Goal: Find specific page/section: Find specific page/section

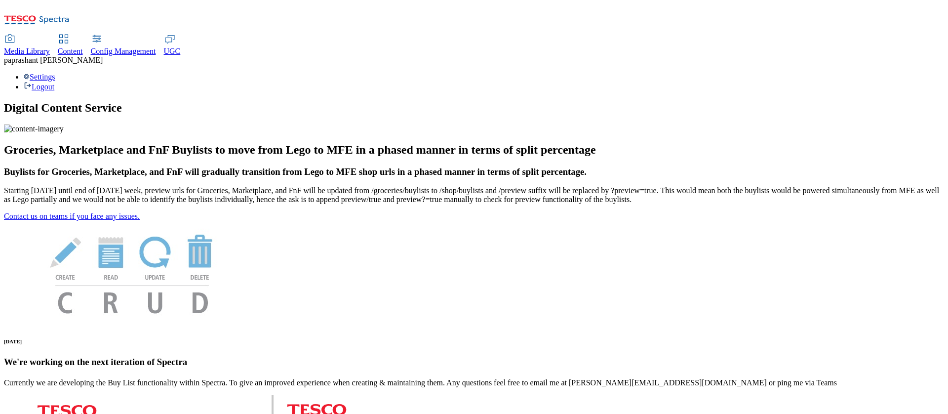
click at [83, 47] on span "Content" at bounding box center [70, 51] width 25 height 8
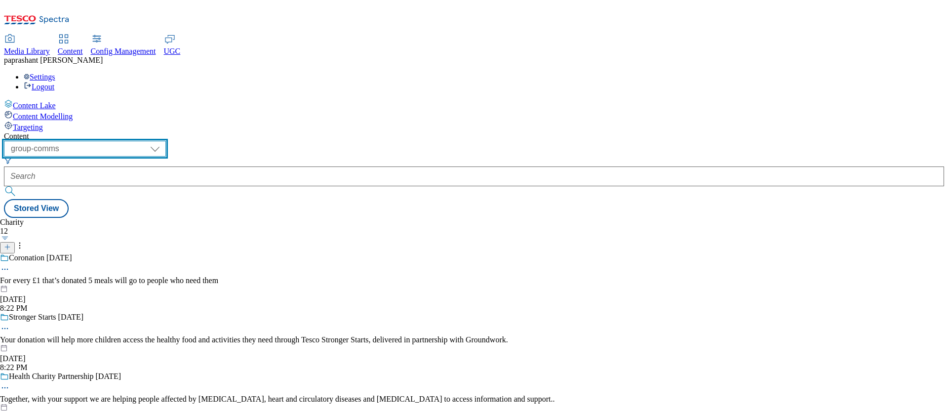
click at [166, 141] on select "dotcom-cz dotcom-hu dotcom-sk fnf-uk ghs-roi ghs-uk group-comms ighs-cz ighs-hu…" at bounding box center [85, 149] width 162 height 16
select select "stores-picklist-[GEOGRAPHIC_DATA]"
click at [128, 141] on select "dotcom-cz dotcom-hu dotcom-sk fnf-uk ghs-roi ghs-uk group-comms ighs-cz ighs-hu…" at bounding box center [85, 149] width 162 height 16
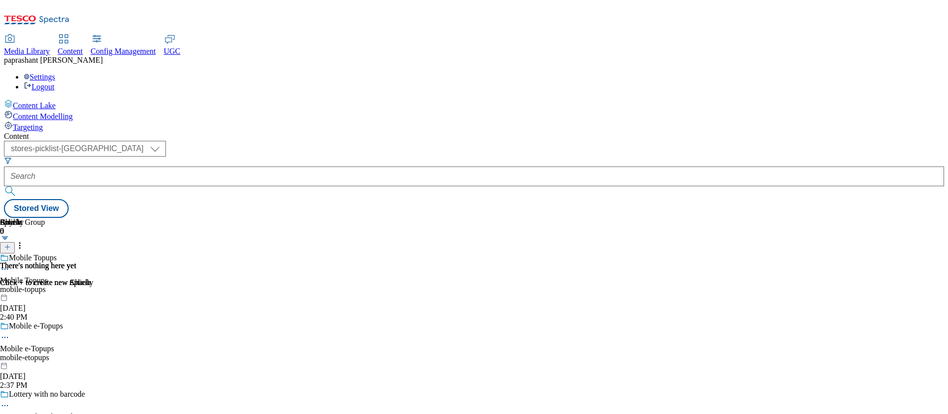
click at [85, 285] on div "mobile-topups" at bounding box center [42, 289] width 85 height 9
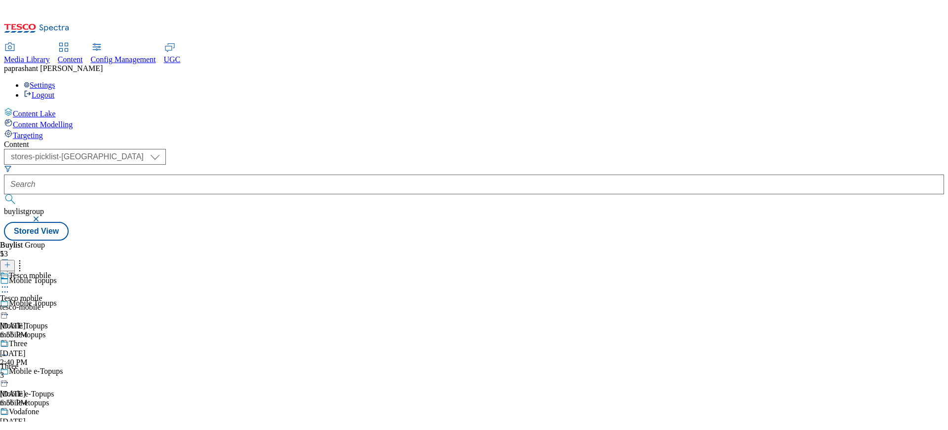
scroll to position [726, 0]
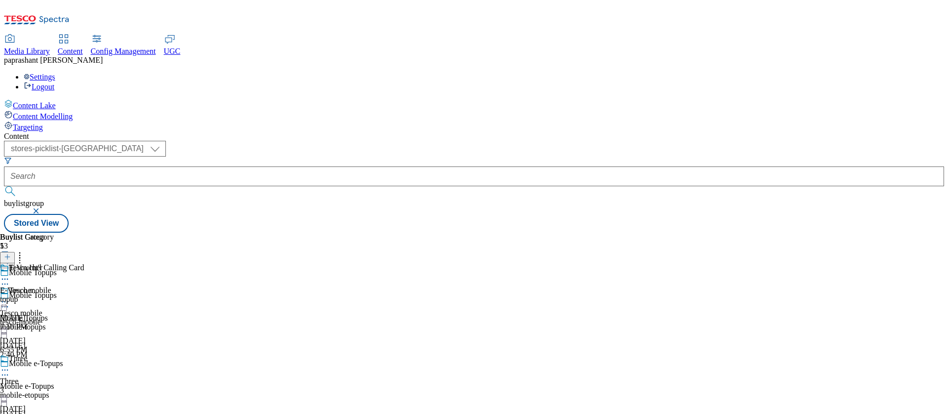
click at [572, 232] on div "Buylist Category 1 E-Voucher E-Voucher topup [DATE] 7:10 PM" at bounding box center [474, 232] width 940 height 0
click at [34, 286] on div "E-Voucher" at bounding box center [17, 290] width 34 height 9
